Goal: Communication & Community: Answer question/provide support

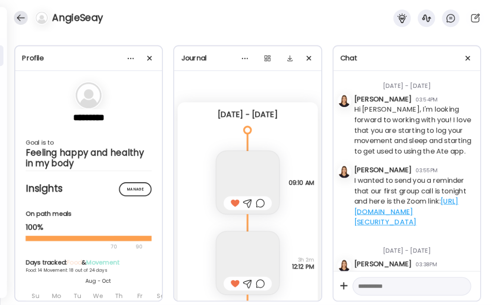
scroll to position [101437, 0]
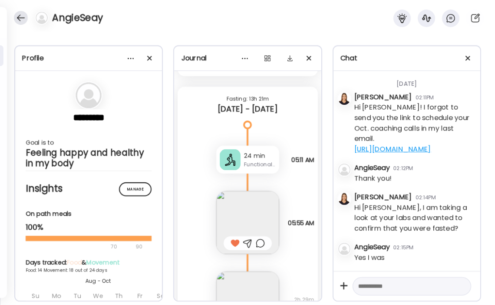
click at [25, 20] on div at bounding box center [21, 18] width 14 height 14
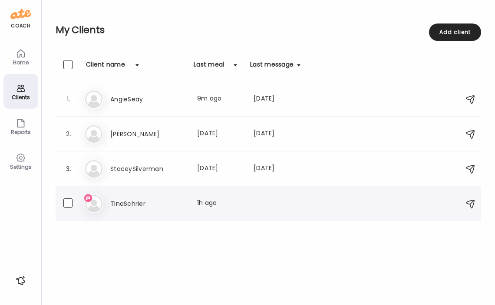
click at [139, 203] on h3 "TinaSchrier" at bounding box center [148, 203] width 76 height 10
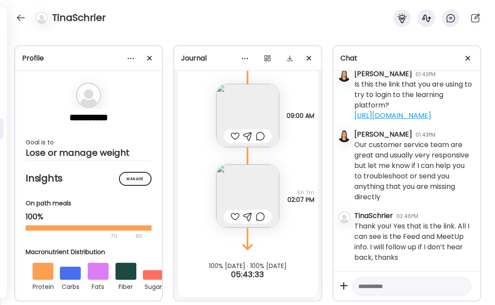
scroll to position [2079, 0]
click at [418, 288] on textarea at bounding box center [405, 286] width 92 height 10
type textarea "*"
click at [410, 282] on textarea at bounding box center [405, 286] width 92 height 10
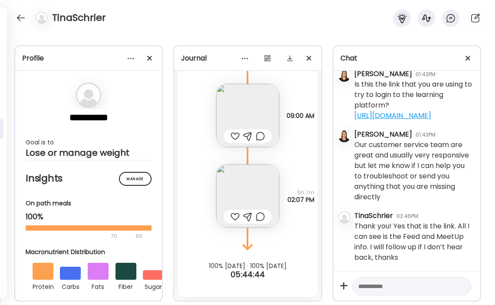
click at [407, 285] on textarea at bounding box center [405, 286] width 92 height 10
type textarea "**********"
click at [463, 286] on div at bounding box center [461, 286] width 12 height 12
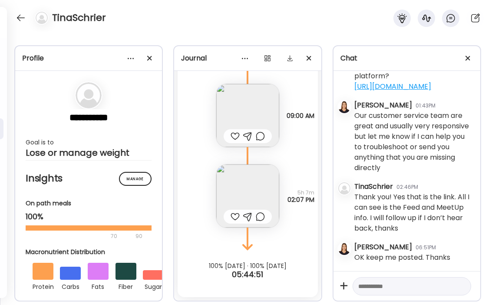
scroll to position [2114, 0]
click at [19, 20] on div at bounding box center [21, 18] width 14 height 14
